Goal: Task Accomplishment & Management: Manage account settings

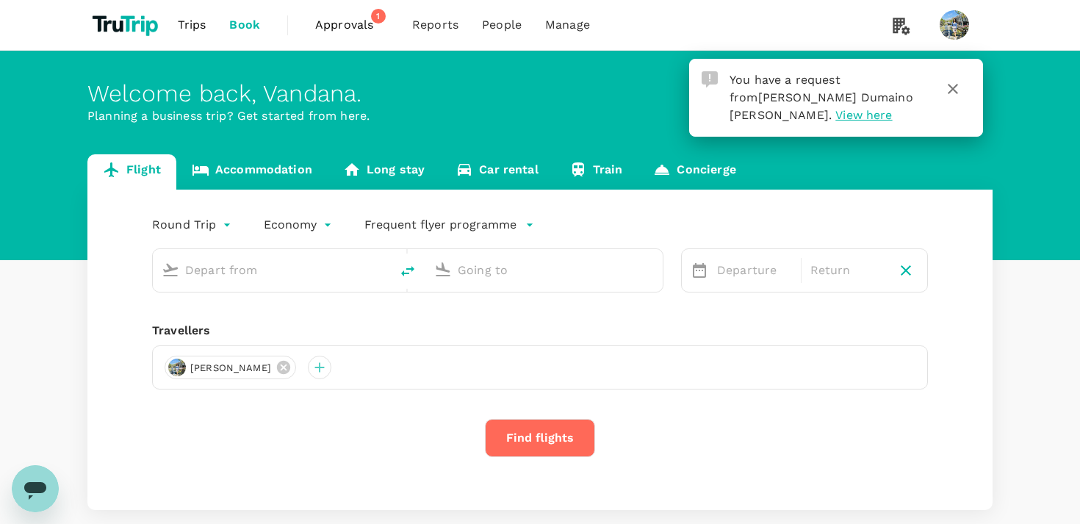
type input "[PERSON_NAME] Intl (DEL)"
type input "Soekarno-Hatta Intl (CGK)"
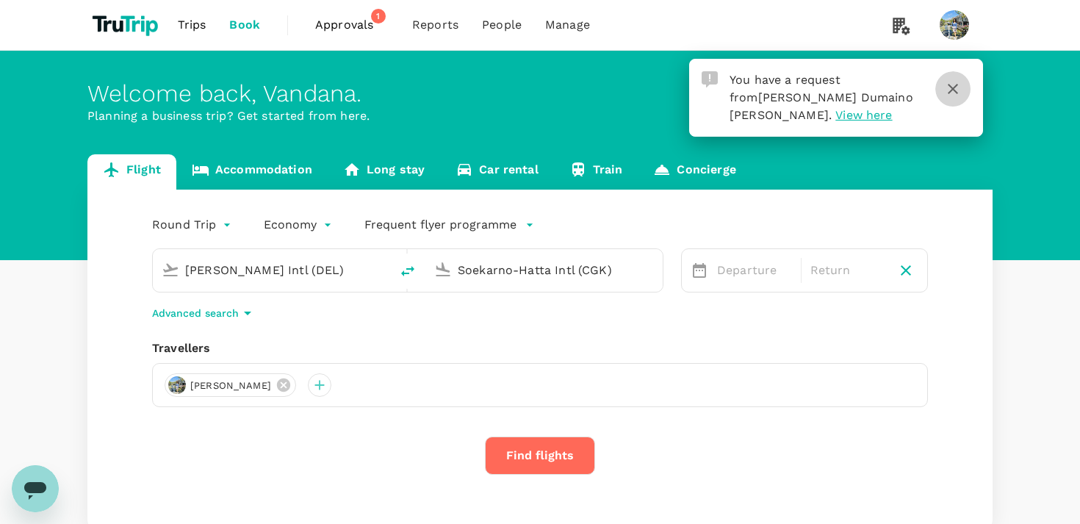
click at [955, 93] on icon "button" at bounding box center [953, 89] width 18 height 18
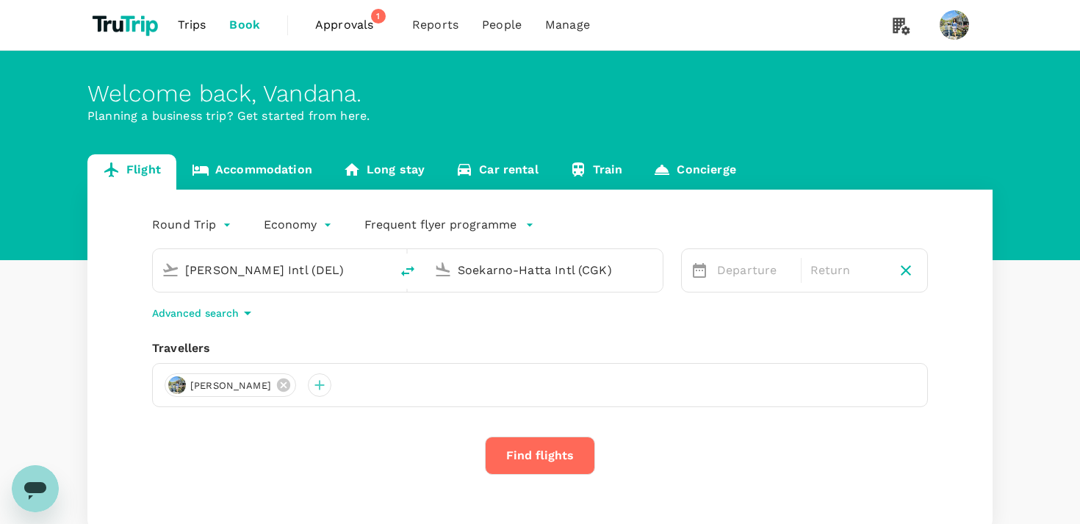
click at [364, 26] on span "Approvals" at bounding box center [351, 25] width 73 height 18
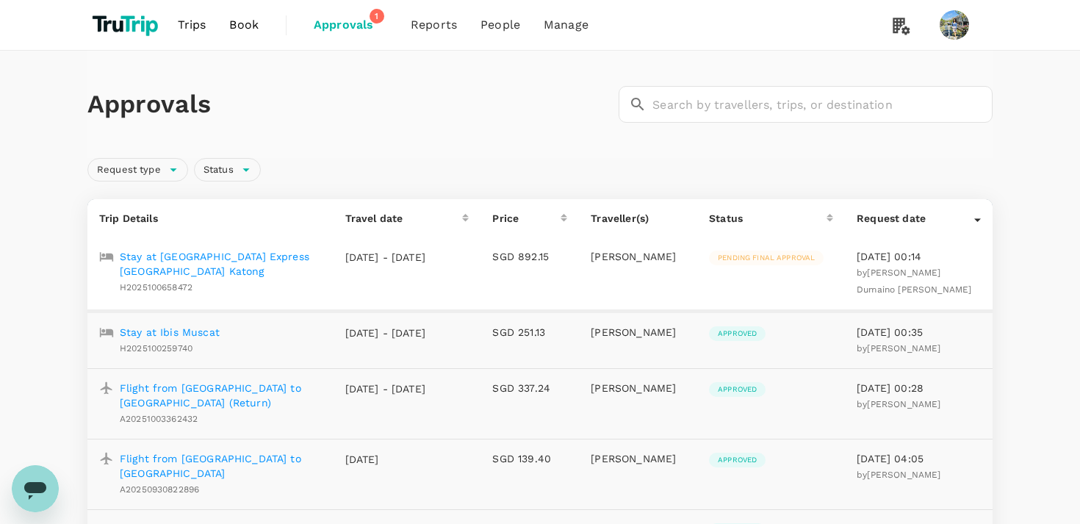
click at [294, 252] on p "Stay at [GEOGRAPHIC_DATA] Express [GEOGRAPHIC_DATA] Katong" at bounding box center [221, 263] width 202 height 29
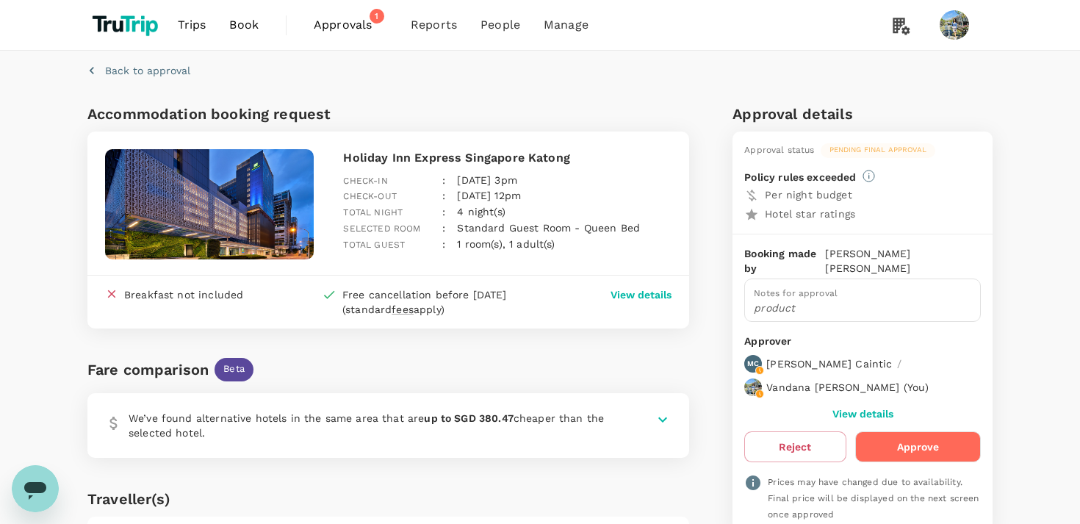
click at [899, 439] on button "Approve" at bounding box center [918, 446] width 126 height 31
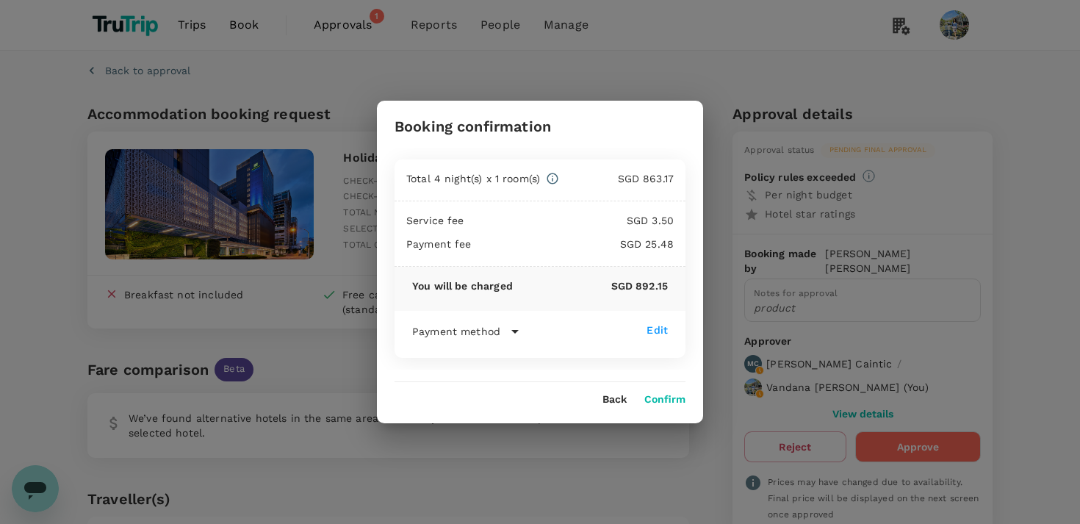
click at [673, 397] on button "Confirm" at bounding box center [664, 400] width 41 height 12
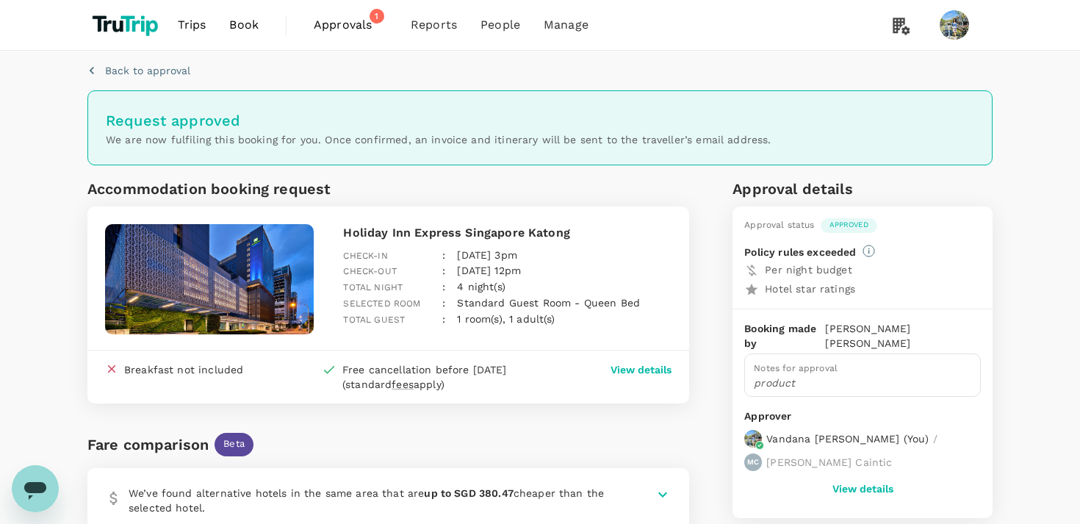
click at [338, 23] on span "Approvals" at bounding box center [350, 25] width 73 height 18
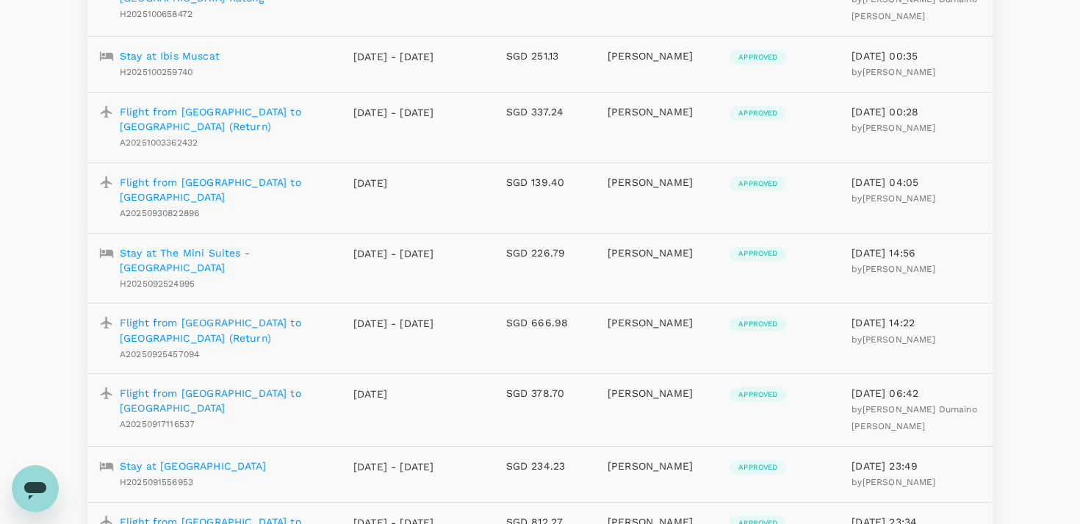
scroll to position [311, 0]
